Goal: Navigation & Orientation: Go to known website

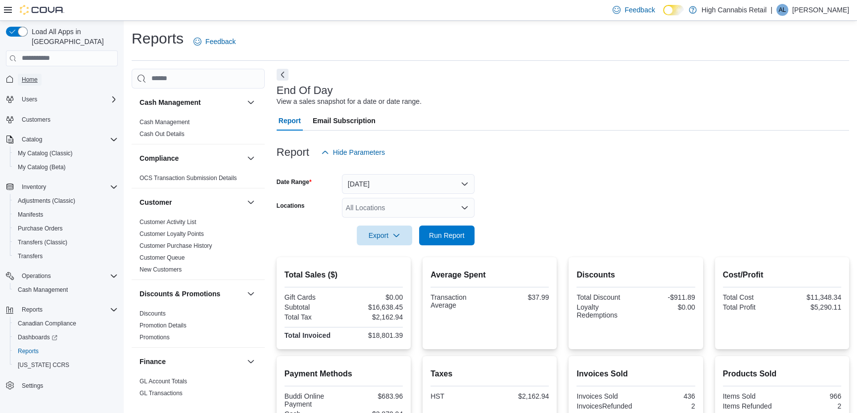
click at [39, 74] on link "Home" at bounding box center [30, 80] width 24 height 12
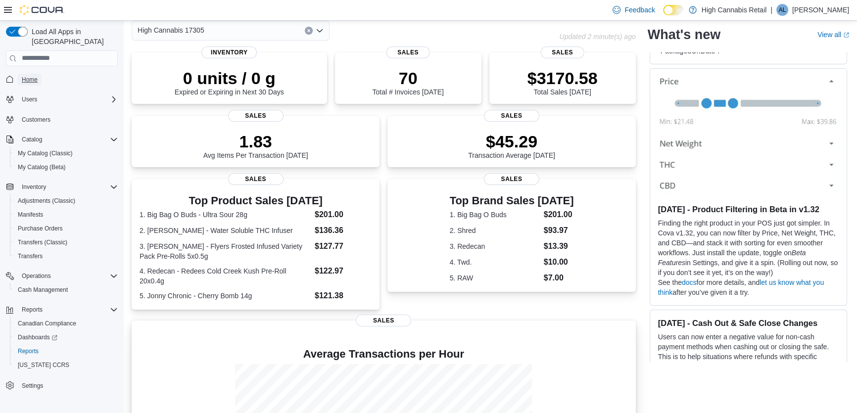
scroll to position [164, 0]
